Goal: Information Seeking & Learning: Learn about a topic

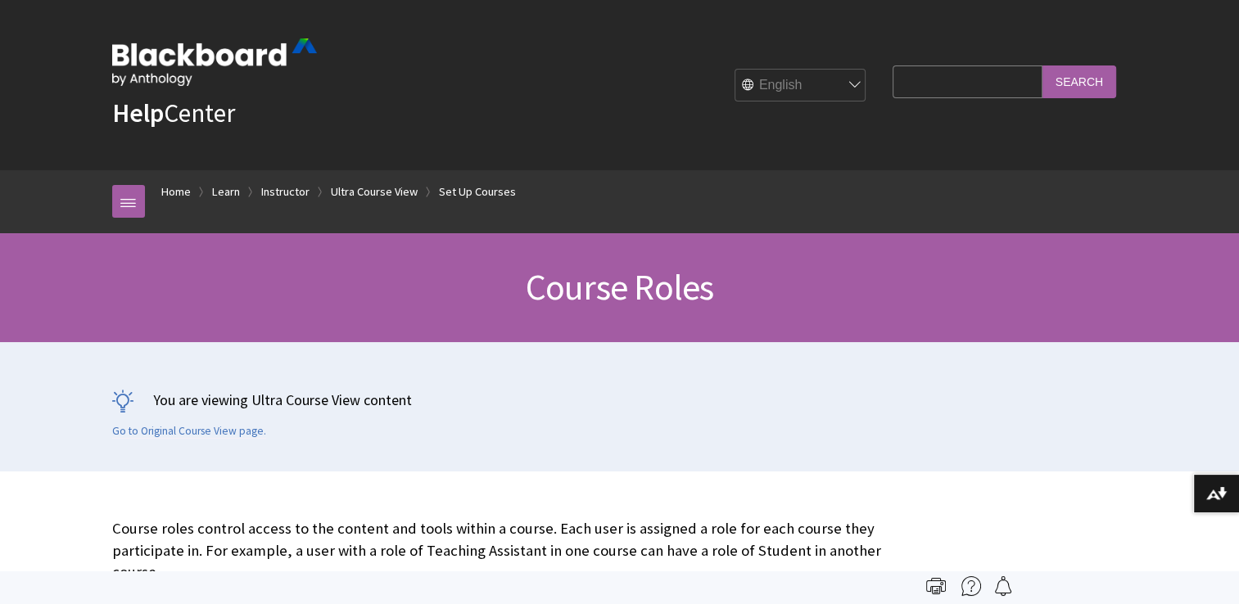
click at [934, 88] on input "Search Query" at bounding box center [966, 82] width 149 height 32
type input "create role"
click at [1042, 66] on input "Search" at bounding box center [1079, 82] width 74 height 32
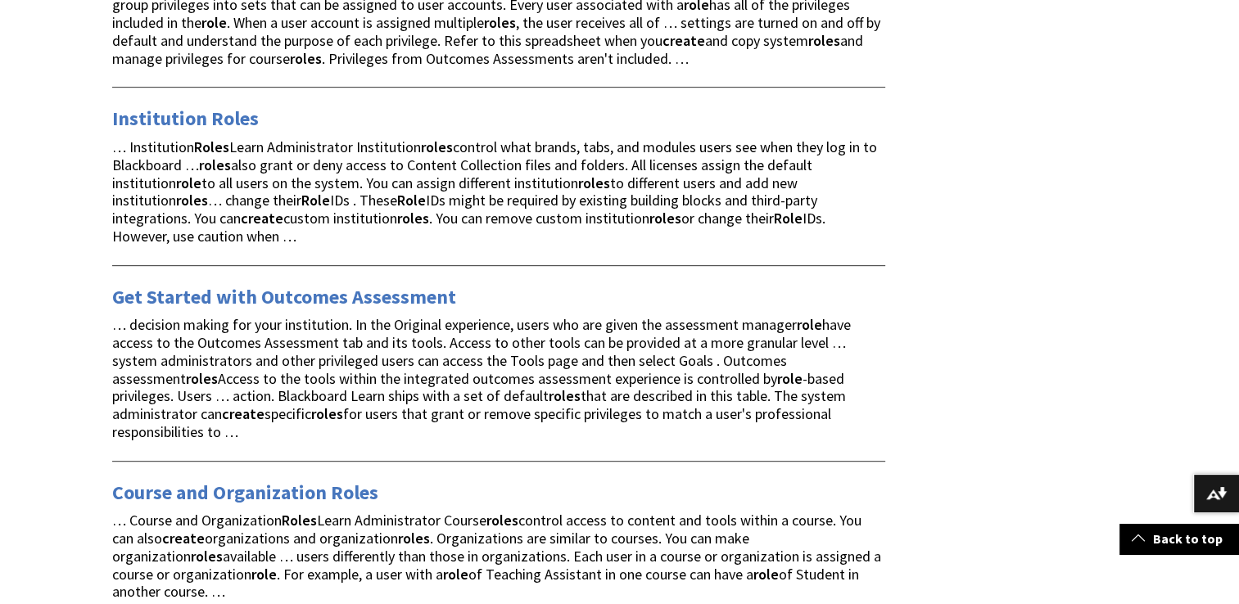
scroll to position [737, 0]
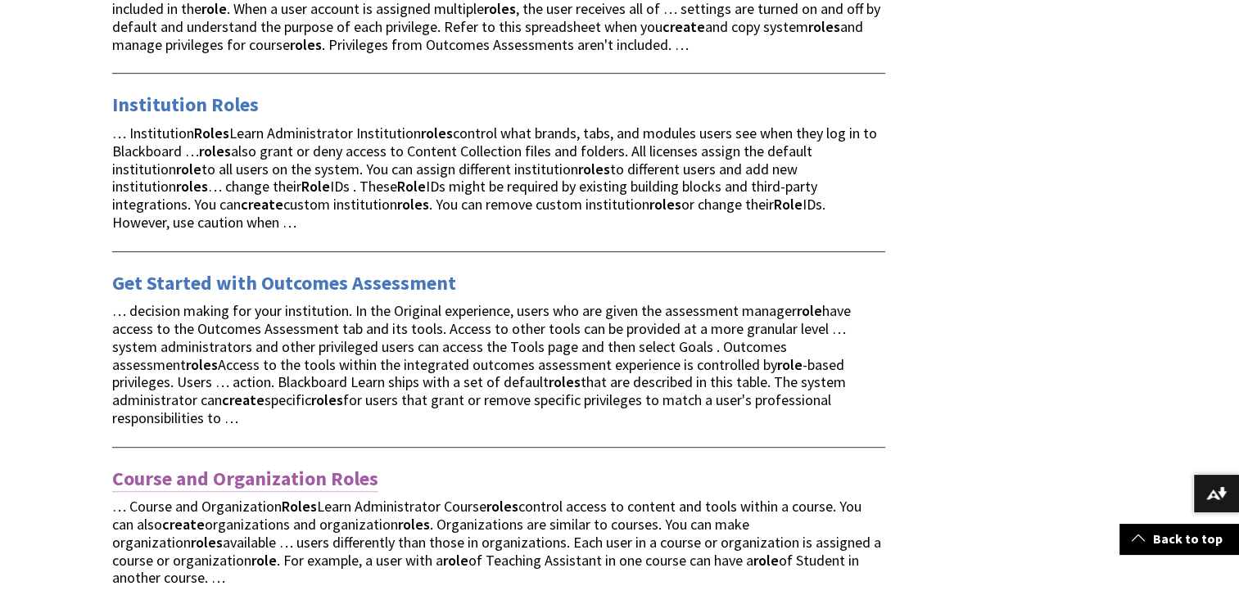
click at [250, 466] on link "Course and Organization Roles" at bounding box center [245, 479] width 266 height 26
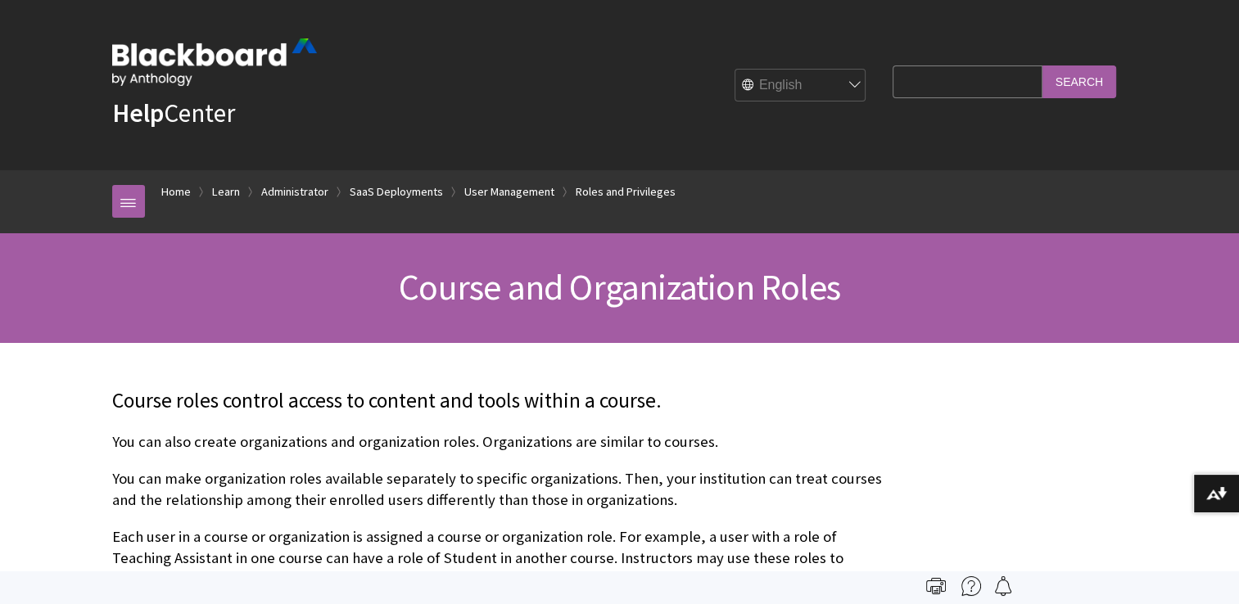
click at [921, 87] on input "Search Query" at bounding box center [966, 82] width 149 height 32
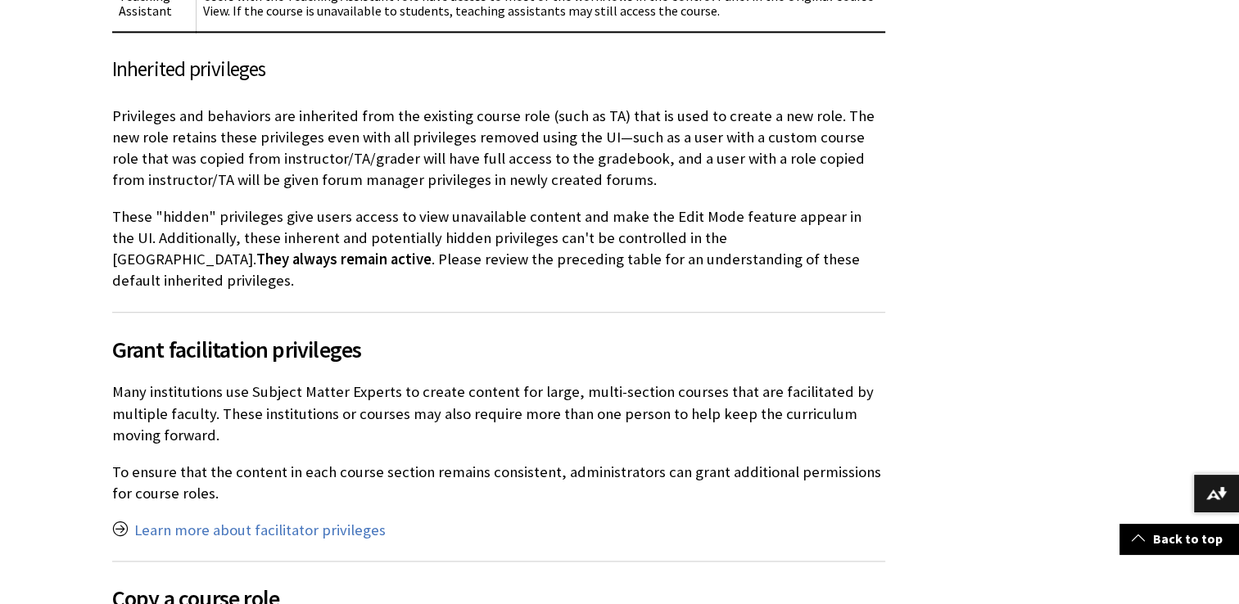
scroll to position [2375, 0]
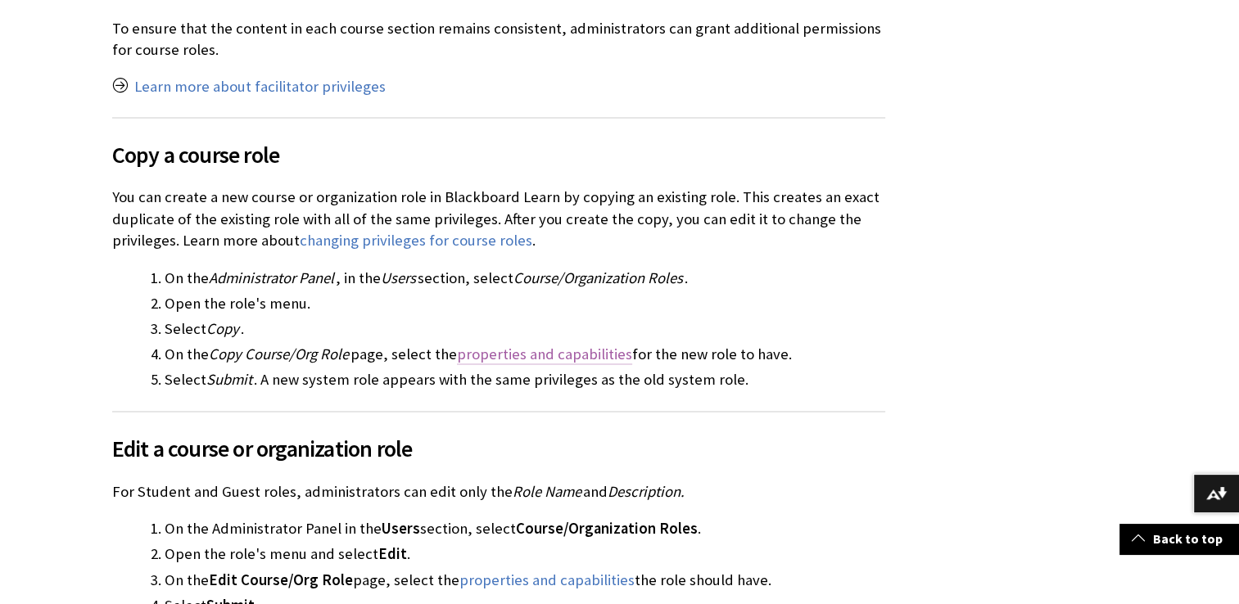
click at [569, 345] on link "properties and capabilities" at bounding box center [544, 355] width 175 height 20
click at [563, 345] on link "properties and capabilities" at bounding box center [544, 355] width 175 height 20
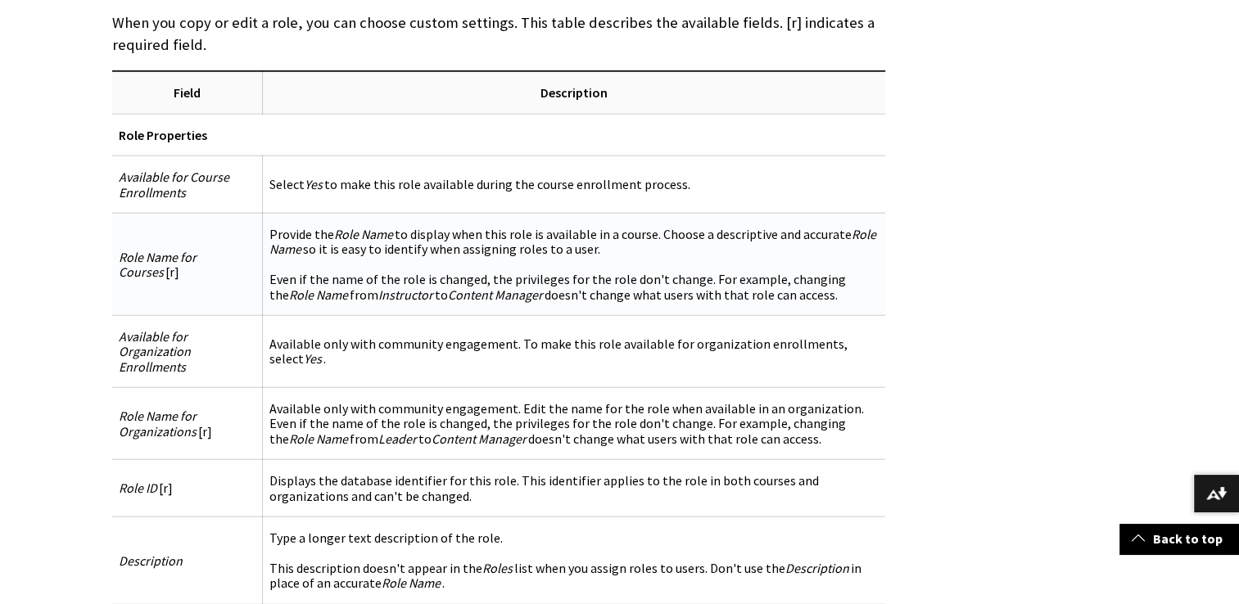
scroll to position [4094, 0]
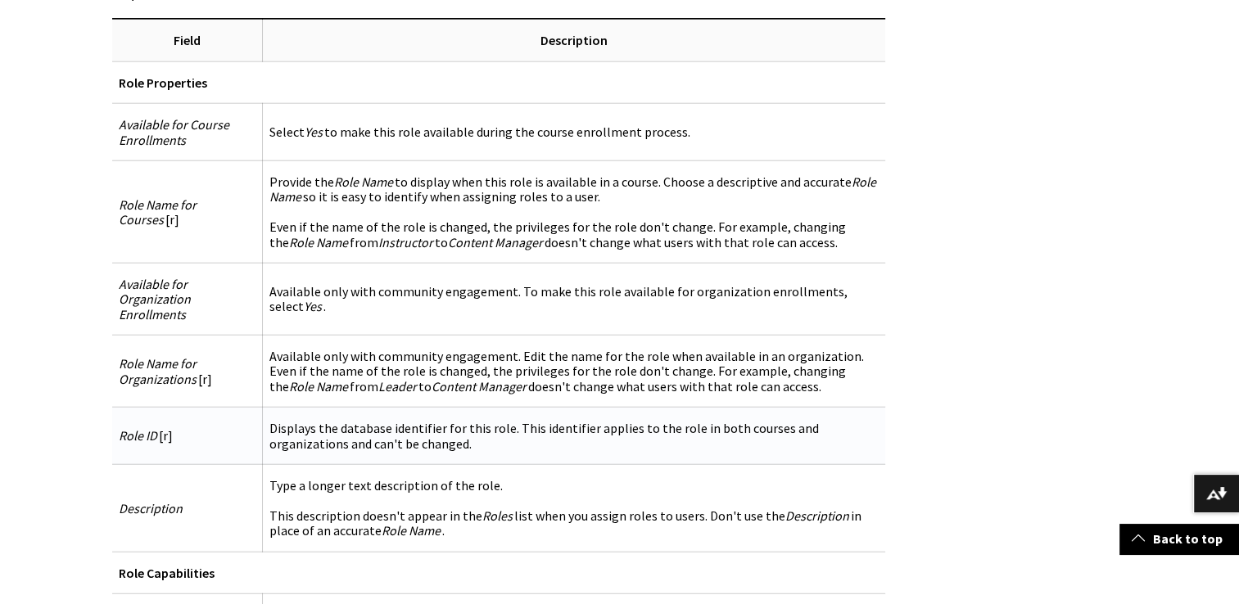
click at [164, 413] on td "Role ID [r]" at bounding box center [187, 436] width 151 height 57
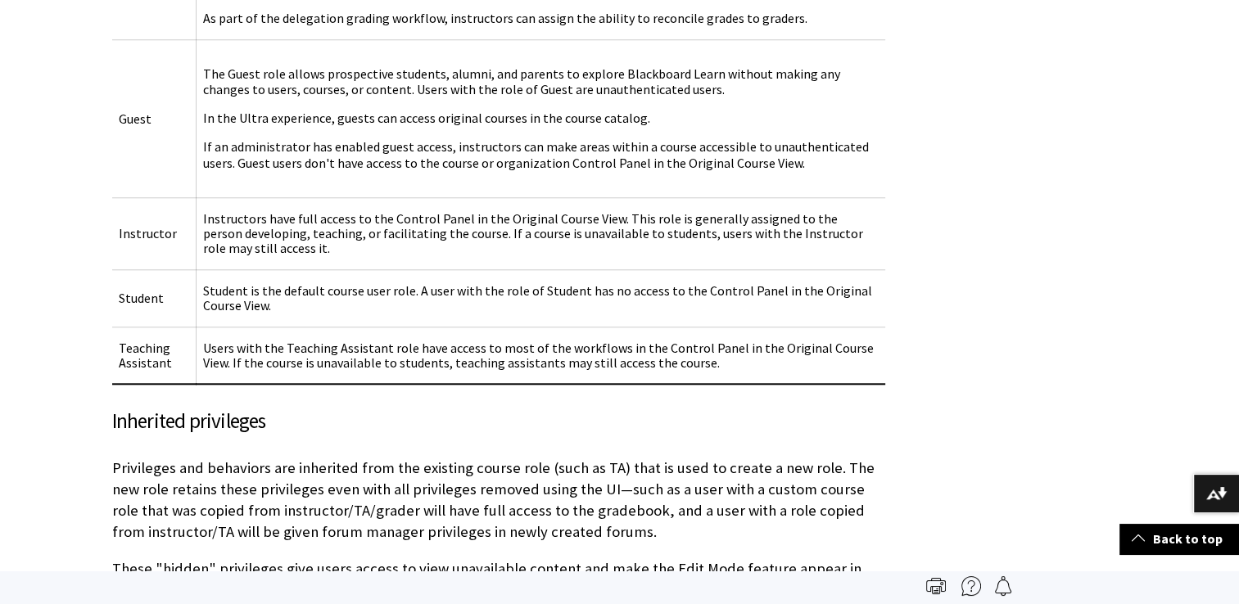
scroll to position [0, 0]
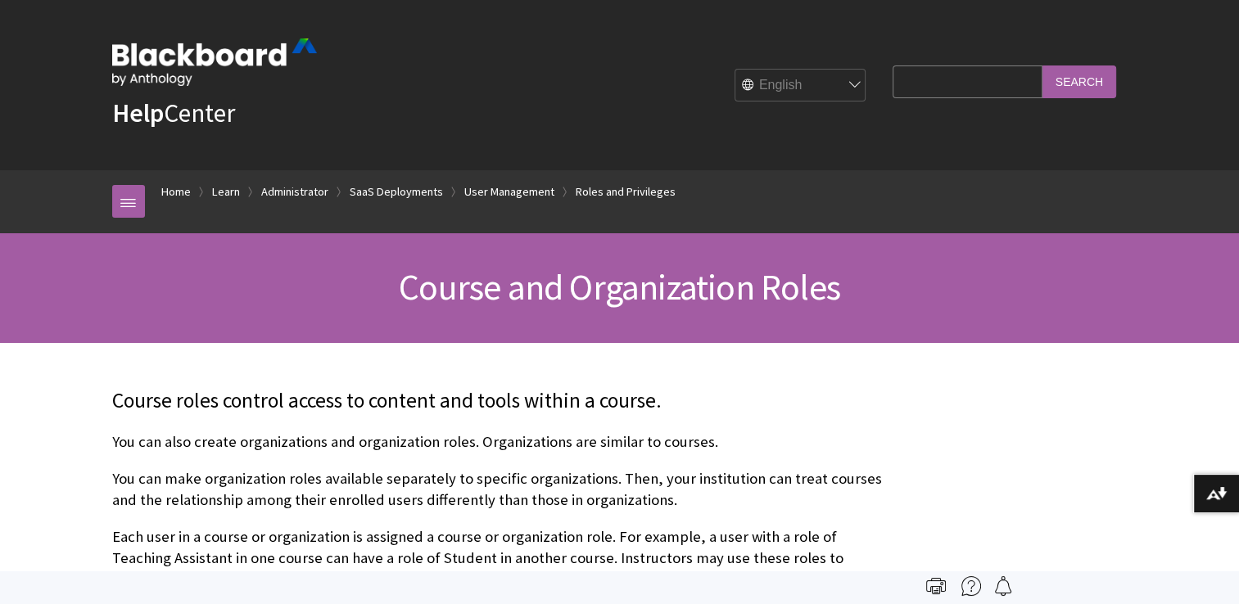
click at [906, 84] on input "Search Query" at bounding box center [966, 82] width 149 height 32
type input "instructor"
click at [1042, 66] on input "Search" at bounding box center [1079, 82] width 74 height 32
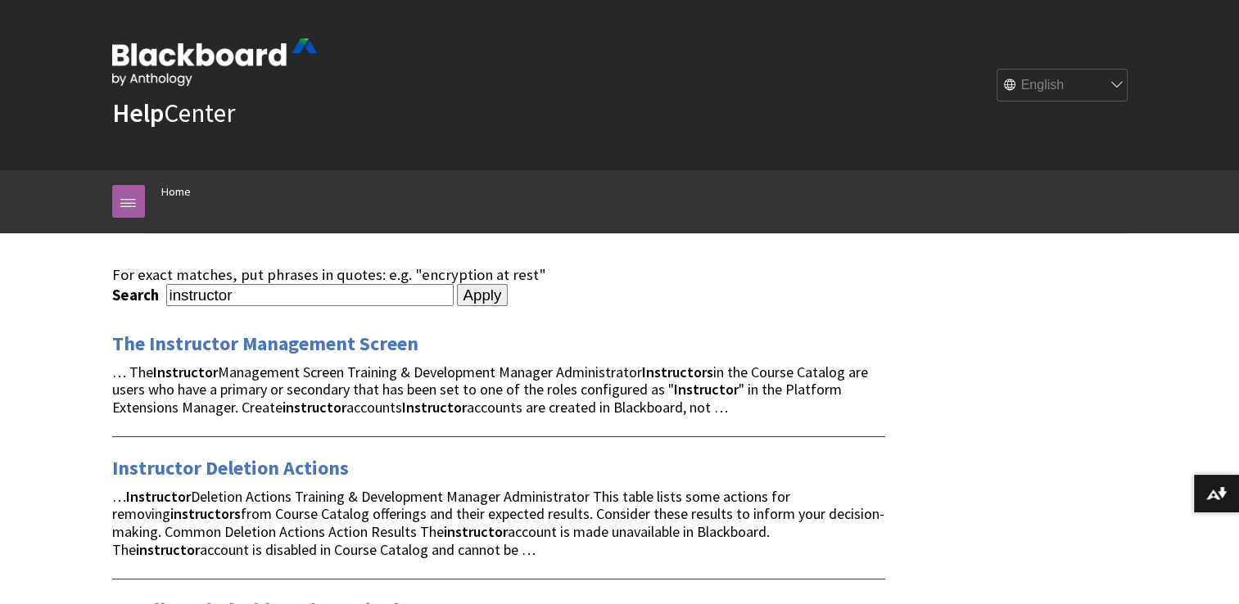
click at [275, 287] on input "instructor" at bounding box center [309, 295] width 287 height 22
type input "instructor role"
click at [457, 284] on input "Apply" at bounding box center [483, 295] width 52 height 23
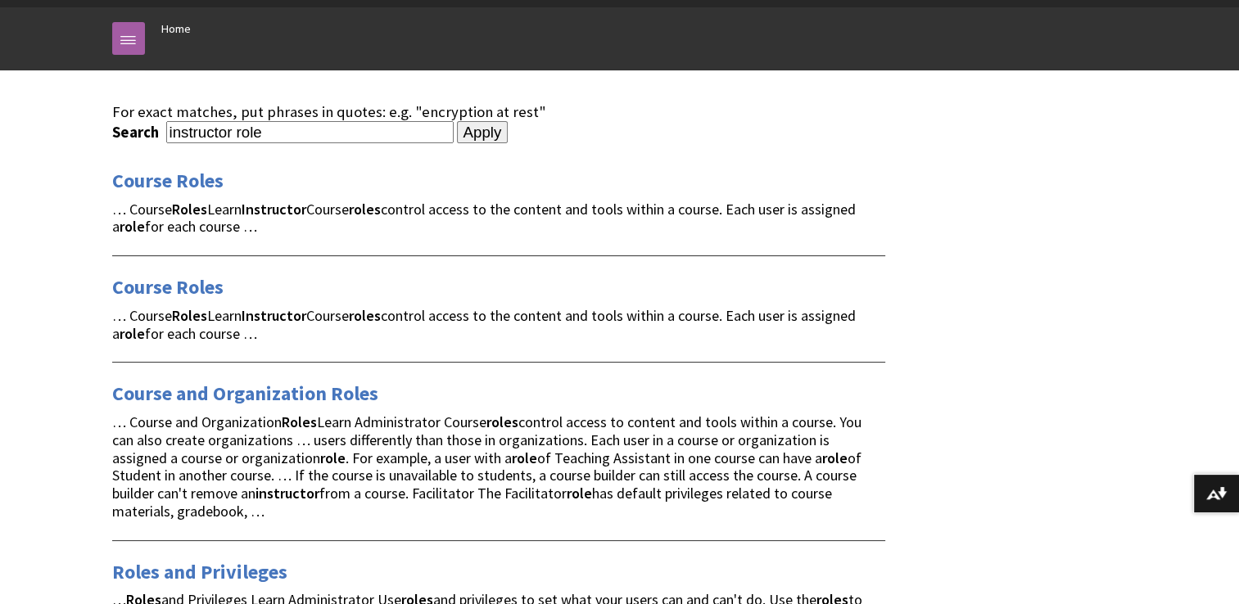
scroll to position [164, 0]
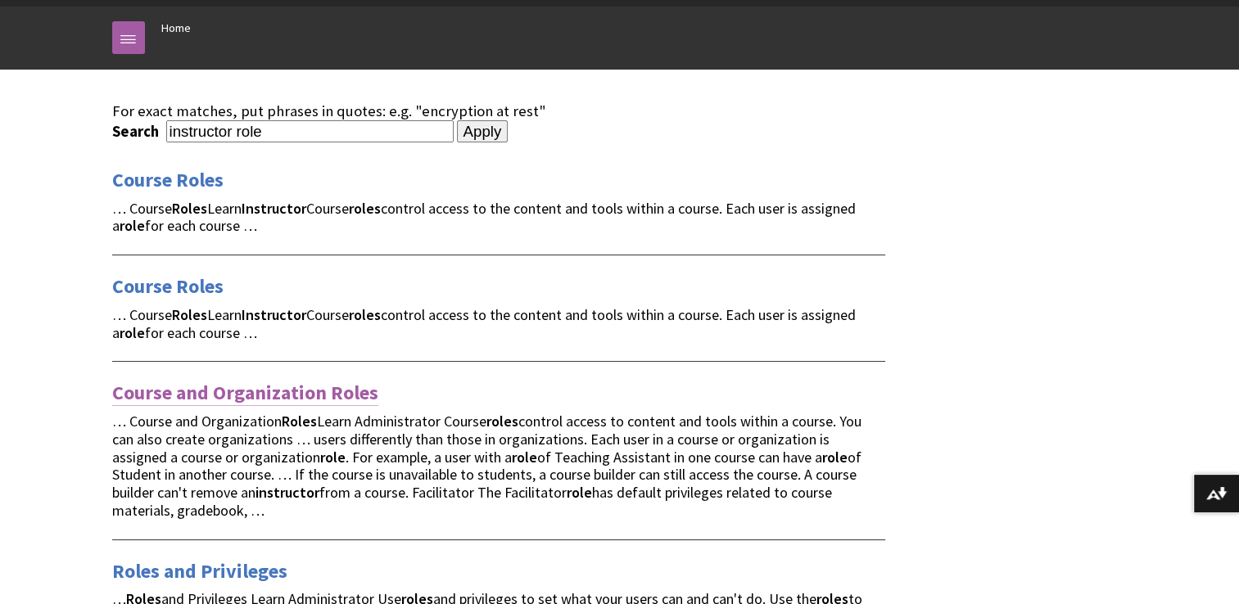
click at [290, 387] on link "Course and Organization Roles" at bounding box center [245, 393] width 266 height 26
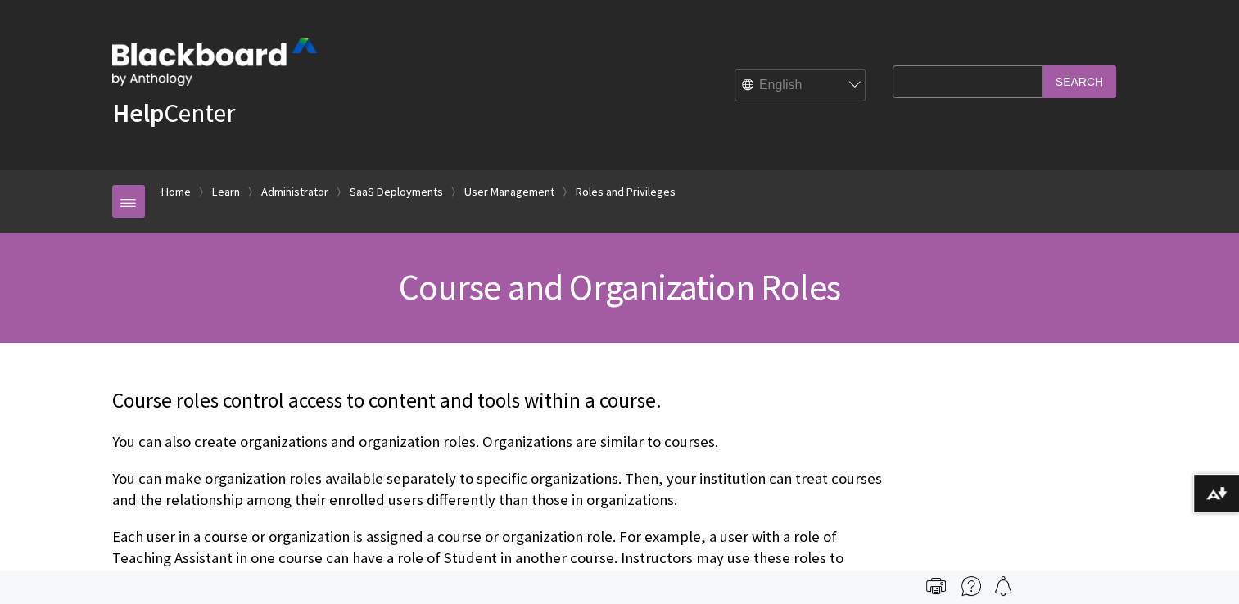
click at [974, 70] on input "Search Query" at bounding box center [966, 82] width 149 height 32
type input "course faculty"
click at [1042, 66] on input "Search" at bounding box center [1079, 82] width 74 height 32
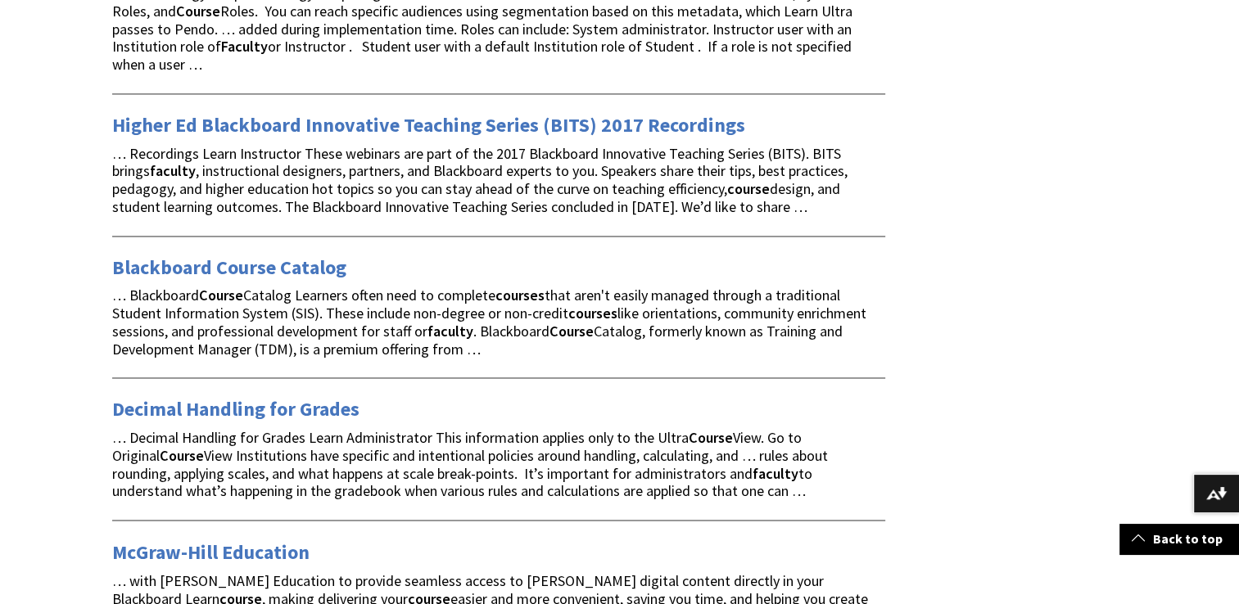
scroll to position [2749, 0]
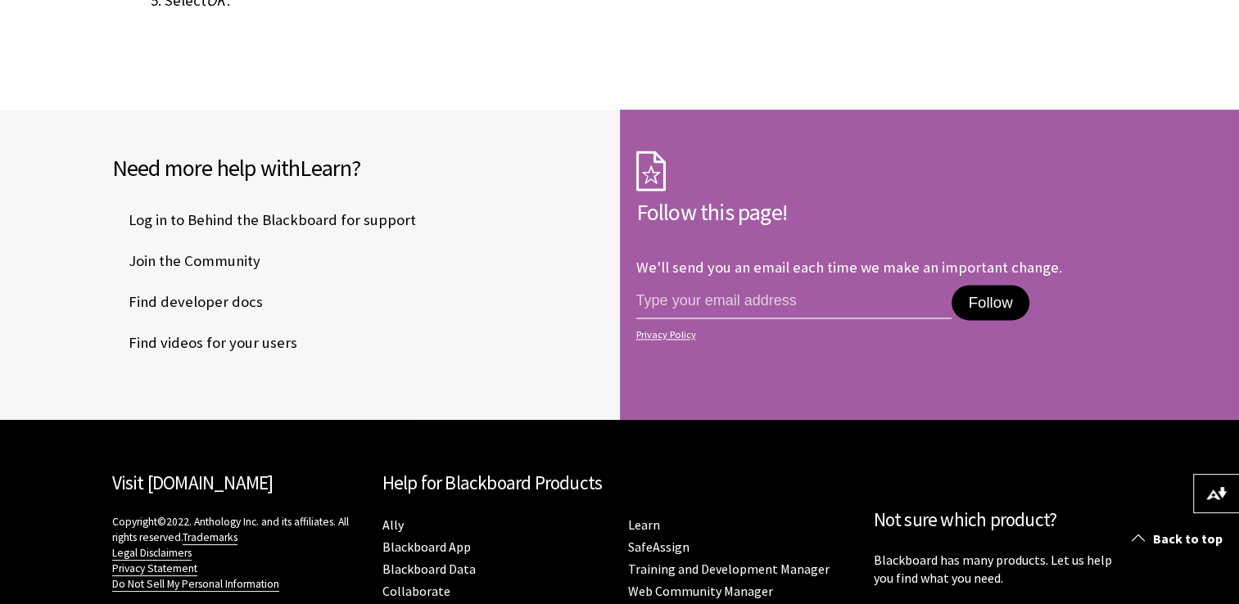
scroll to position [8761, 0]
